Goal: Information Seeking & Learning: Learn about a topic

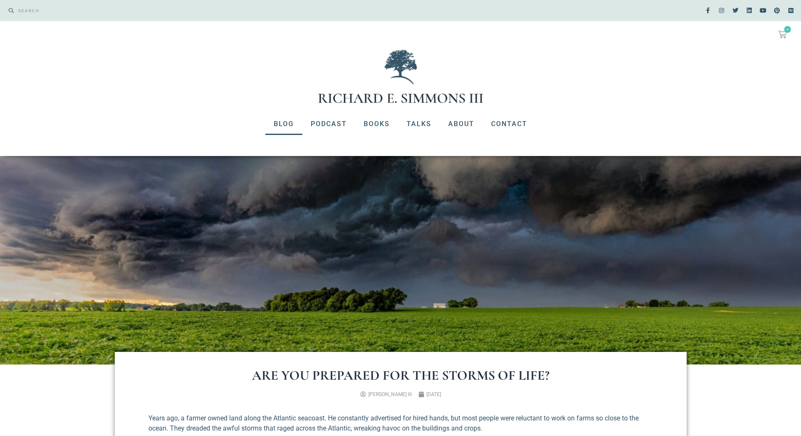
click at [283, 123] on link "Blog" at bounding box center [283, 124] width 37 height 22
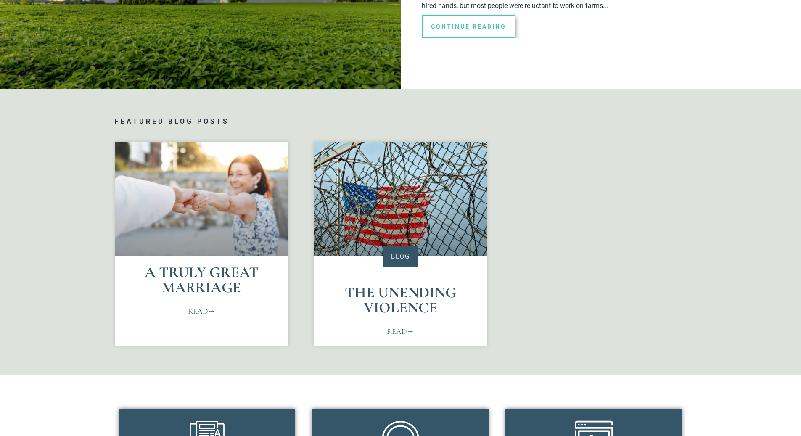
scroll to position [336, 0]
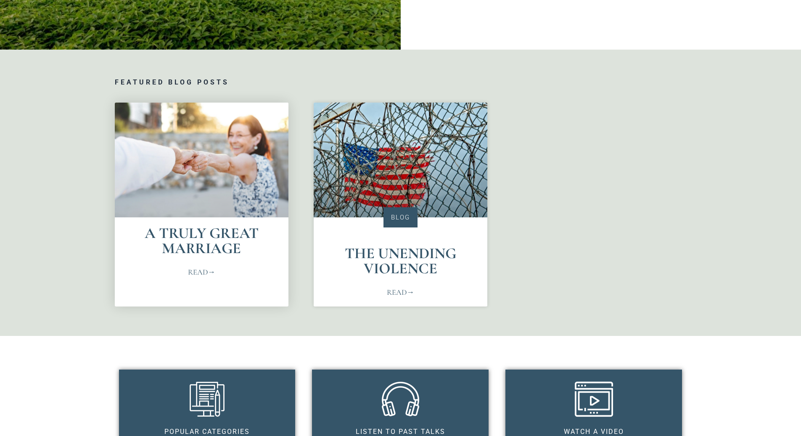
click at [198, 272] on link "Read" at bounding box center [201, 271] width 27 height 11
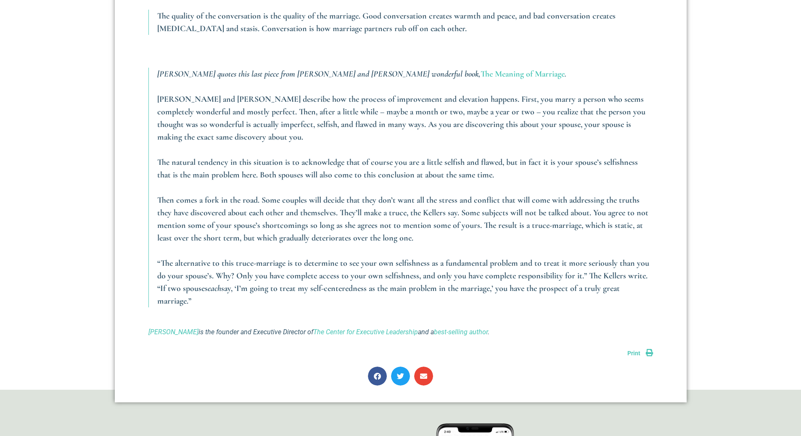
scroll to position [1051, 0]
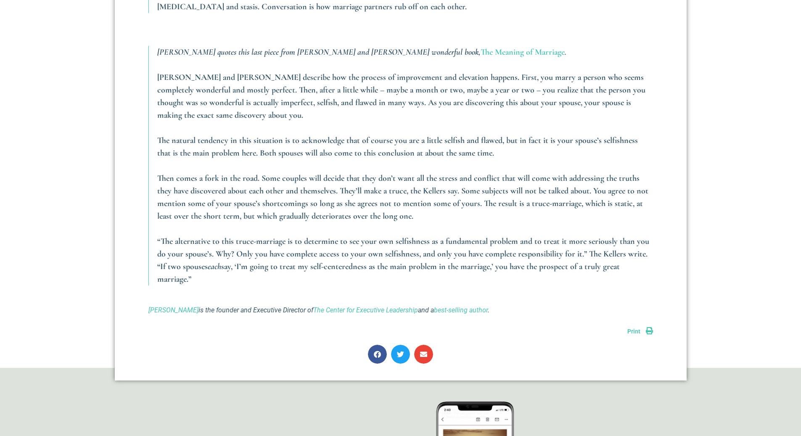
click at [636, 328] on span "Print" at bounding box center [633, 331] width 13 height 7
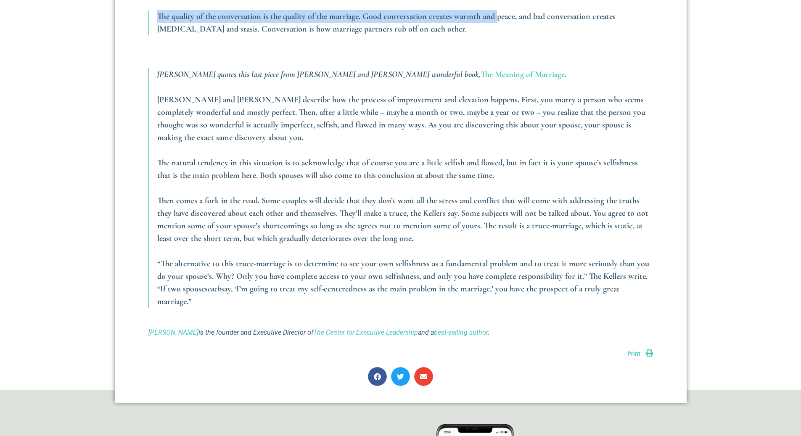
scroll to position [1023, 0]
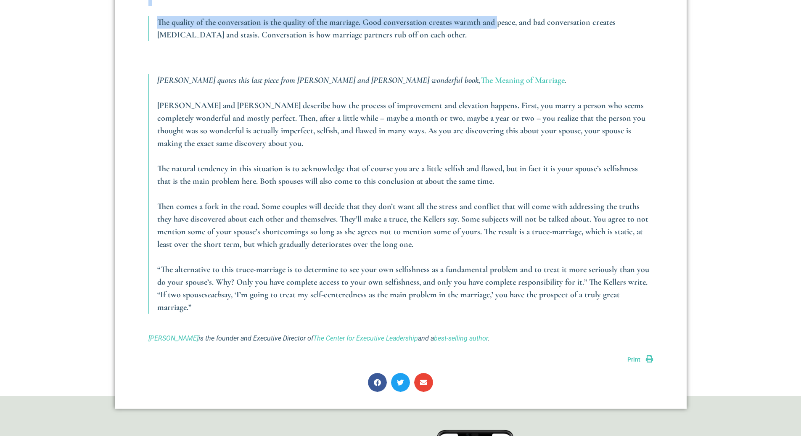
drag, startPoint x: 150, startPoint y: 165, endPoint x: 630, endPoint y: 296, distance: 497.6
copy div "This blog is going to be a little different. Back in the spring I read David Br…"
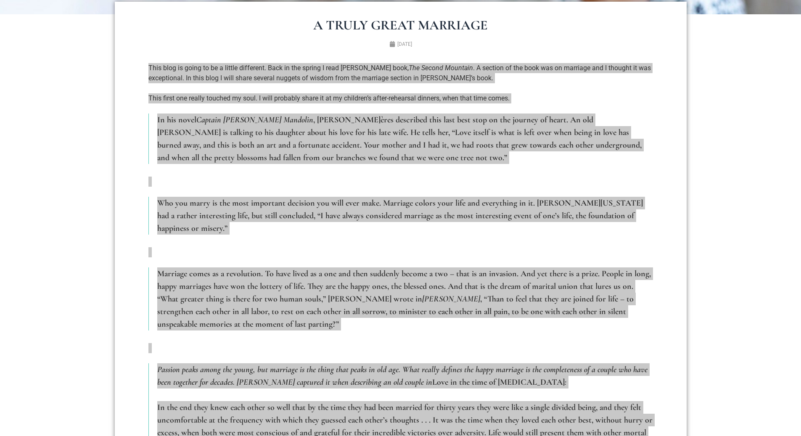
scroll to position [98, 0]
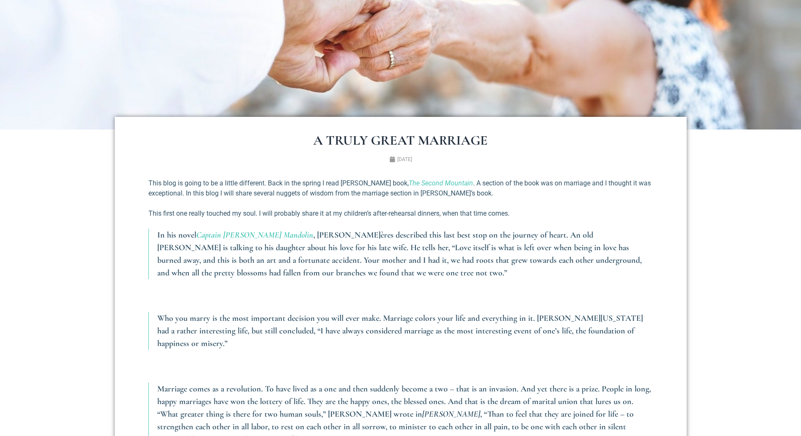
scroll to position [252, 0]
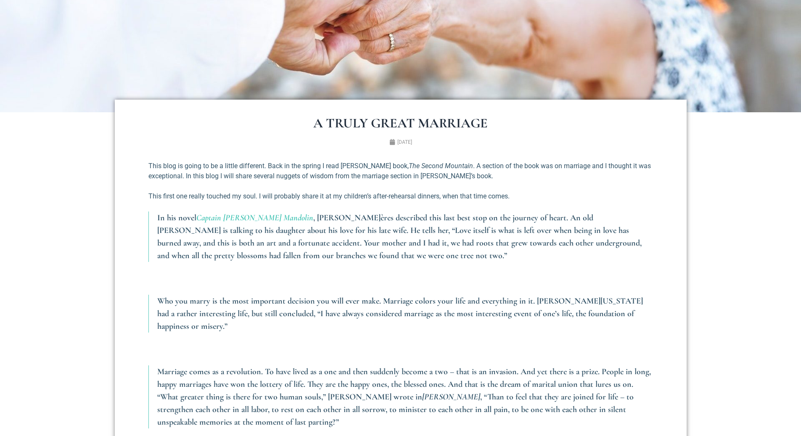
click at [423, 166] on em "The Second Mountain" at bounding box center [441, 166] width 64 height 8
